Goal: Information Seeking & Learning: Learn about a topic

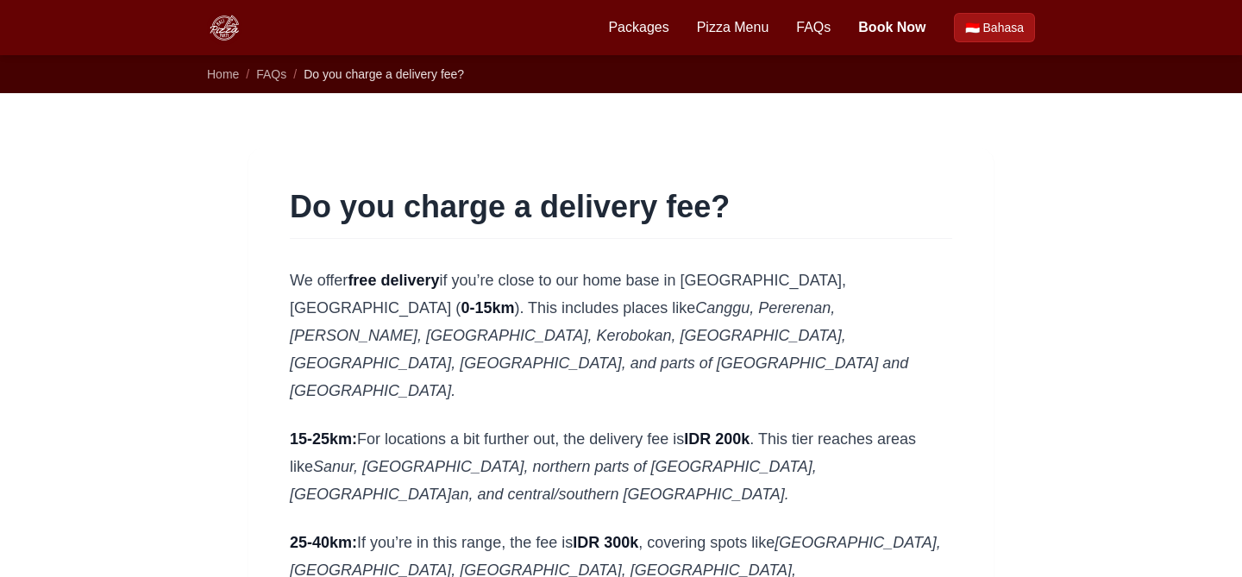
scroll to position [472, 0]
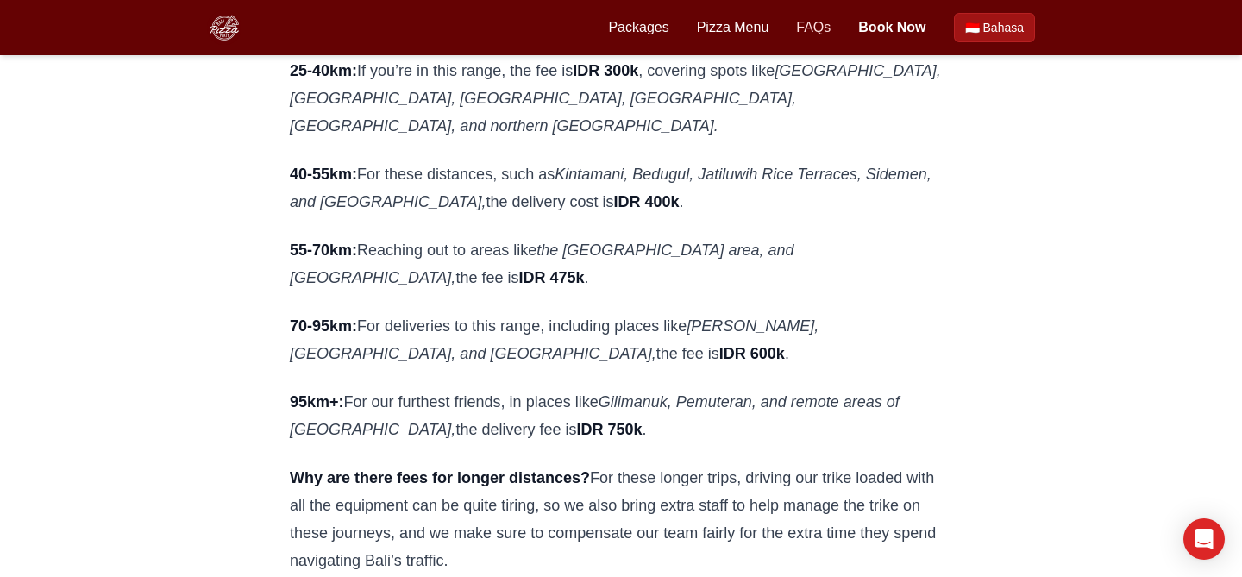
click at [798, 19] on link "FAQs" at bounding box center [813, 27] width 34 height 21
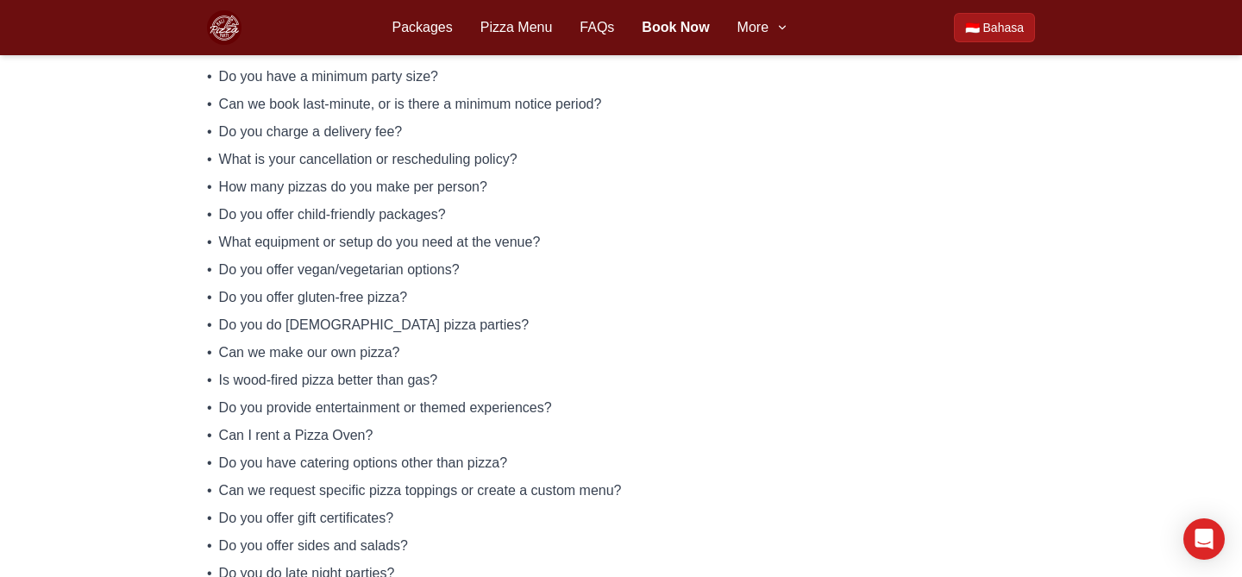
scroll to position [298, 0]
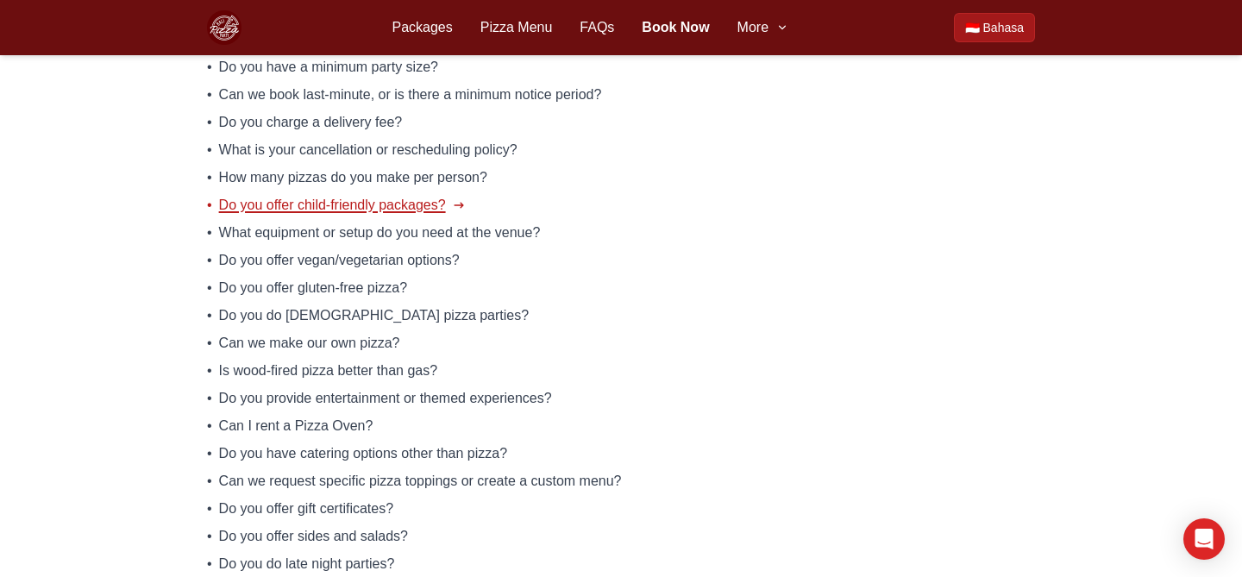
click at [248, 208] on span "Do you offer child-friendly packages?" at bounding box center [332, 205] width 227 height 21
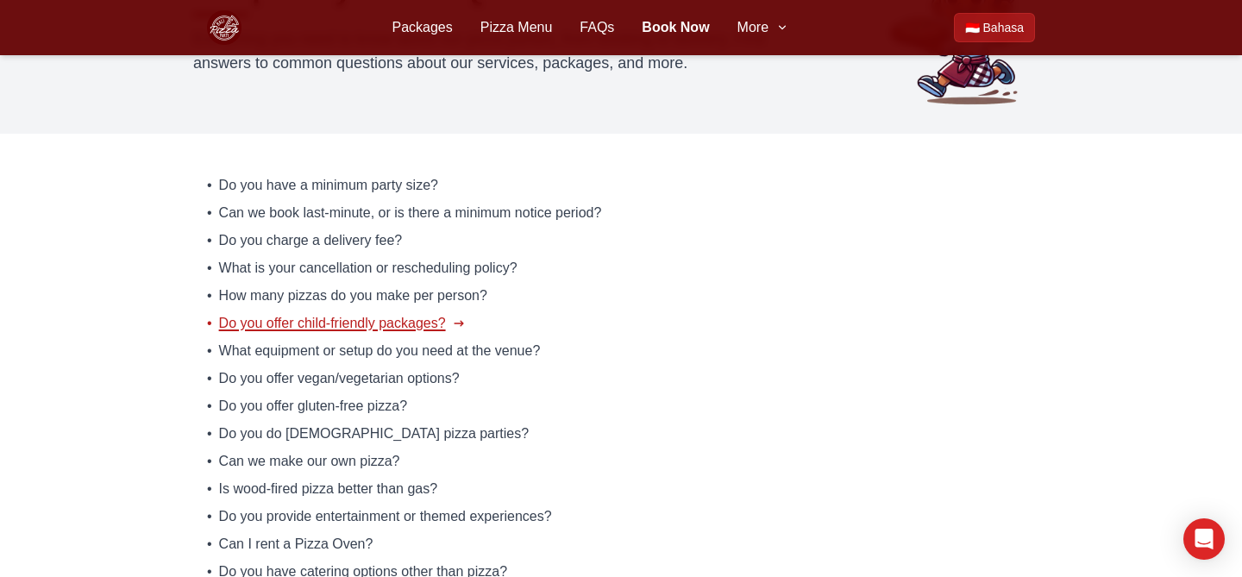
scroll to position [178, 0]
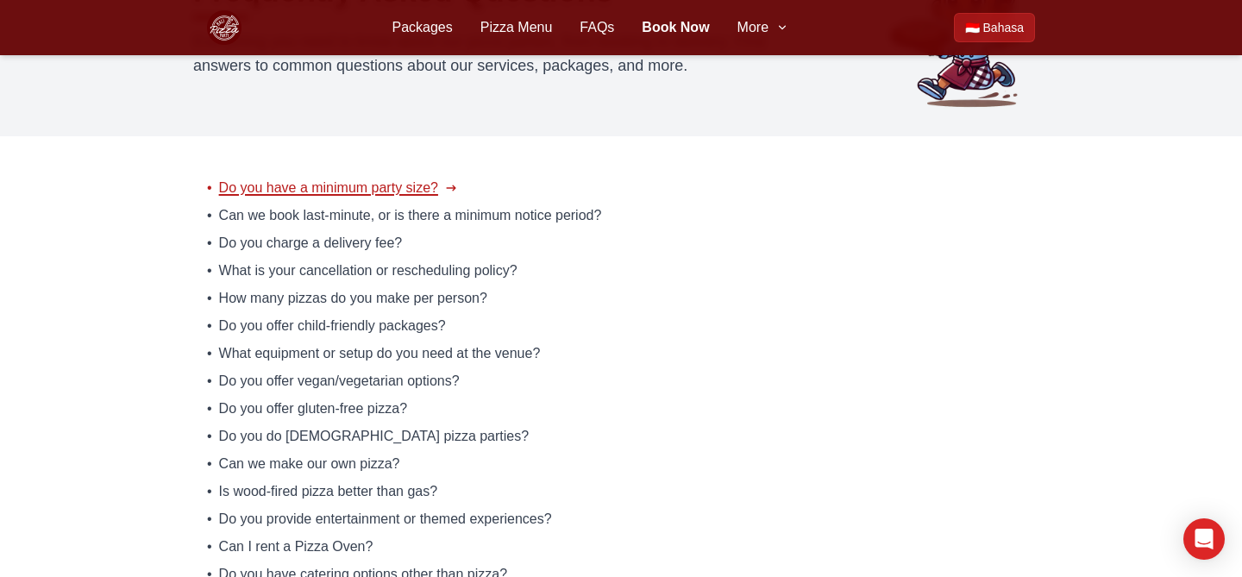
click at [357, 185] on span "Do you have a minimum party size?" at bounding box center [328, 188] width 219 height 21
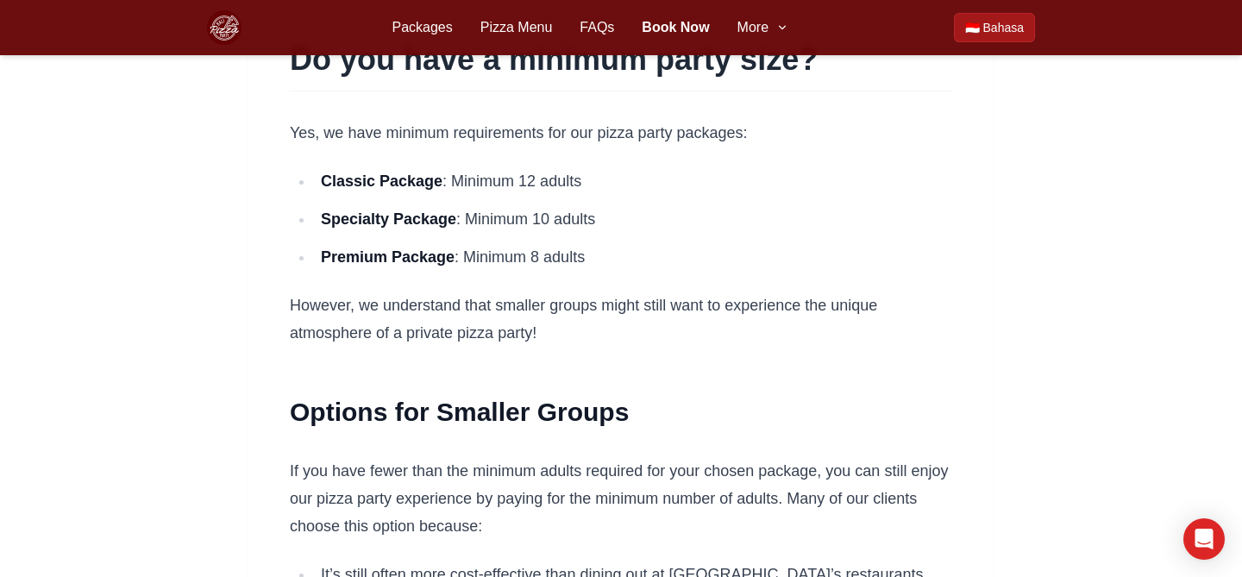
scroll to position [148, 0]
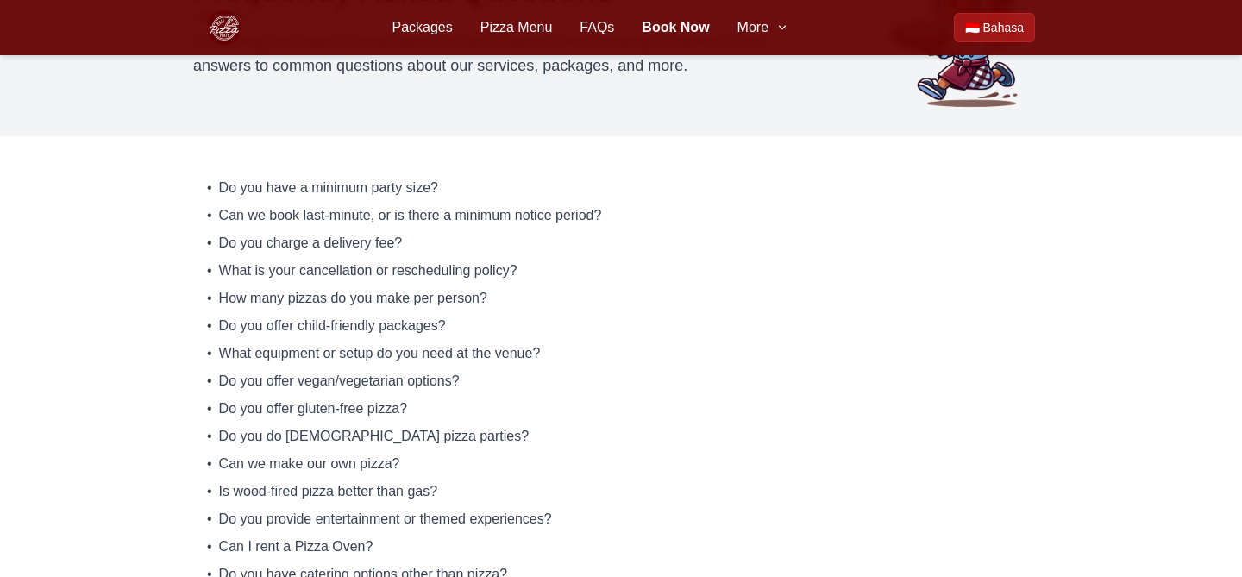
scroll to position [178, 0]
click at [375, 247] on span "Do you charge a delivery fee?" at bounding box center [311, 243] width 184 height 21
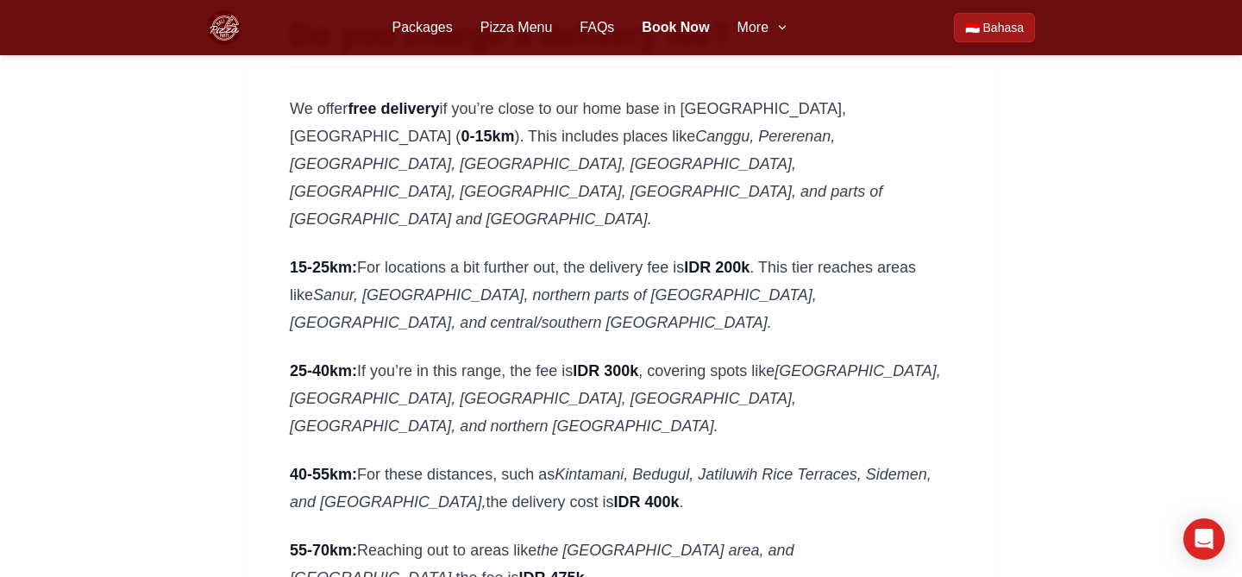
scroll to position [171, 0]
click at [602, 25] on link "FAQs" at bounding box center [597, 27] width 34 height 21
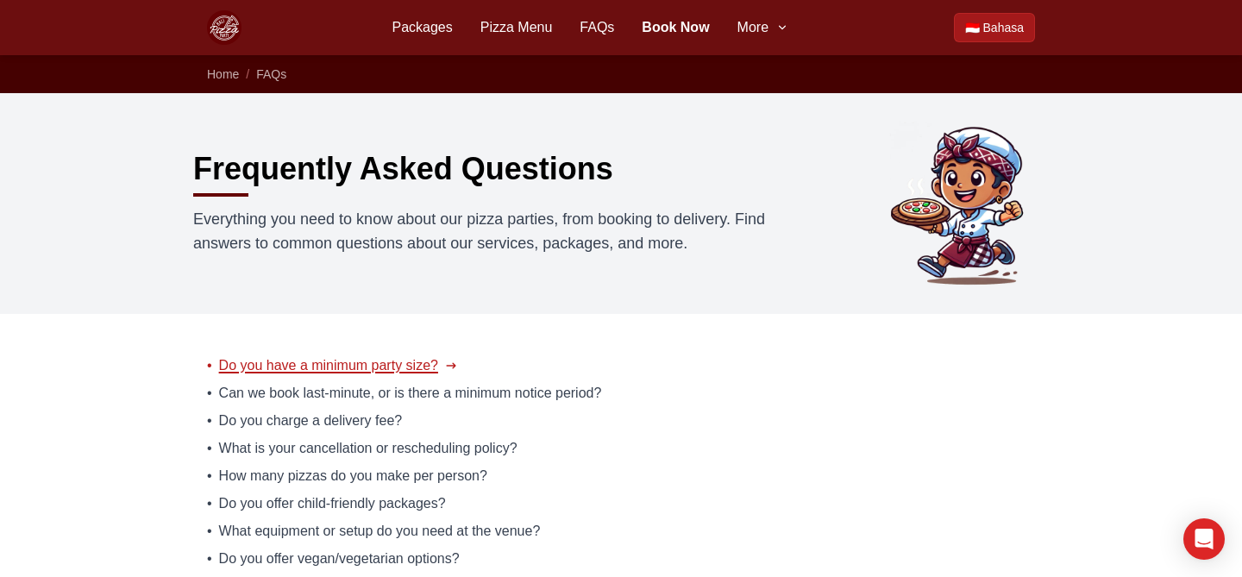
click at [372, 373] on span "Do you have a minimum party size?" at bounding box center [328, 365] width 219 height 21
